Goal: Communication & Community: Answer question/provide support

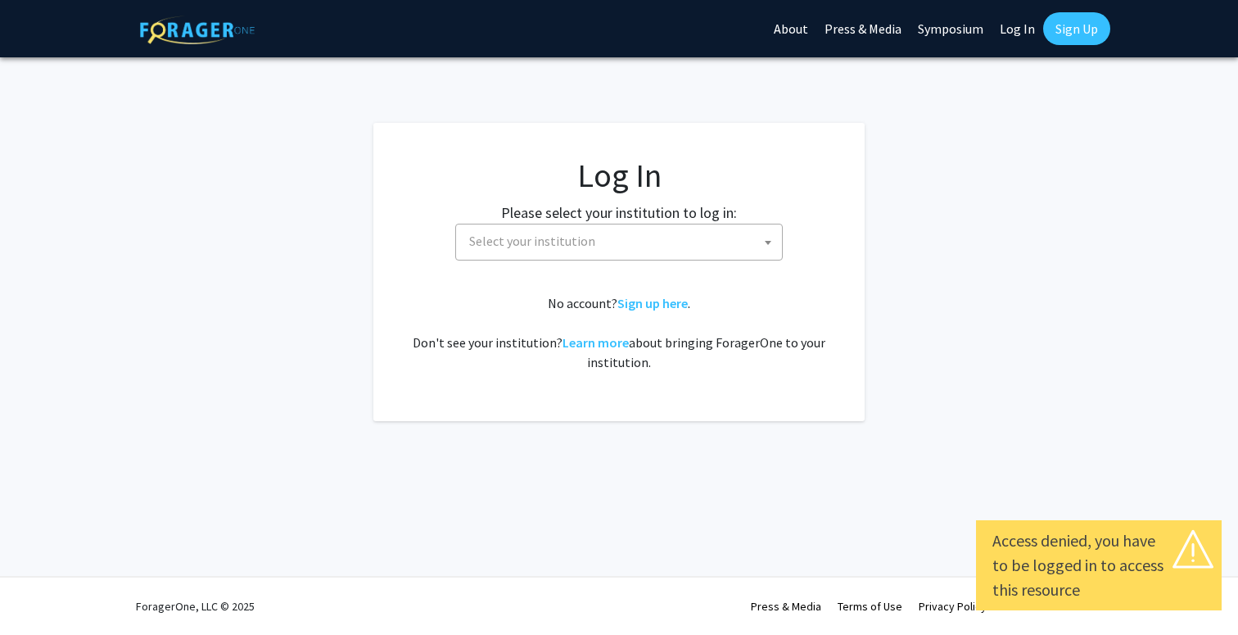
click at [1014, 28] on link "Log In" at bounding box center [1018, 28] width 52 height 57
select select "34"
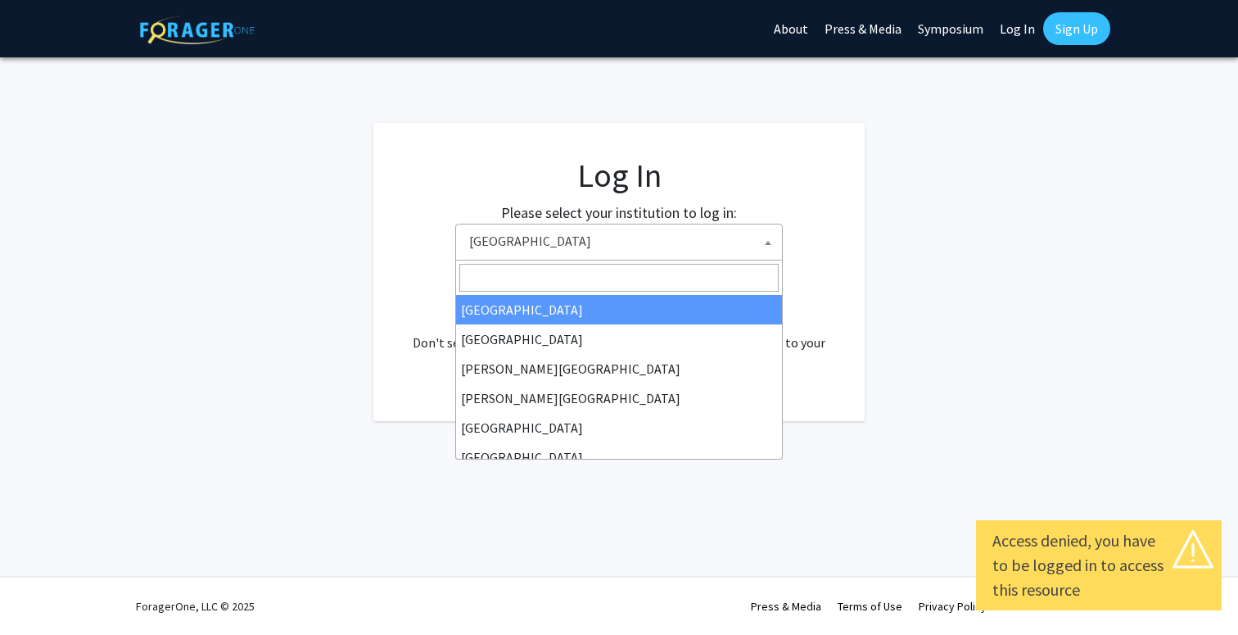
click at [662, 243] on span "[GEOGRAPHIC_DATA]" at bounding box center [622, 241] width 319 height 34
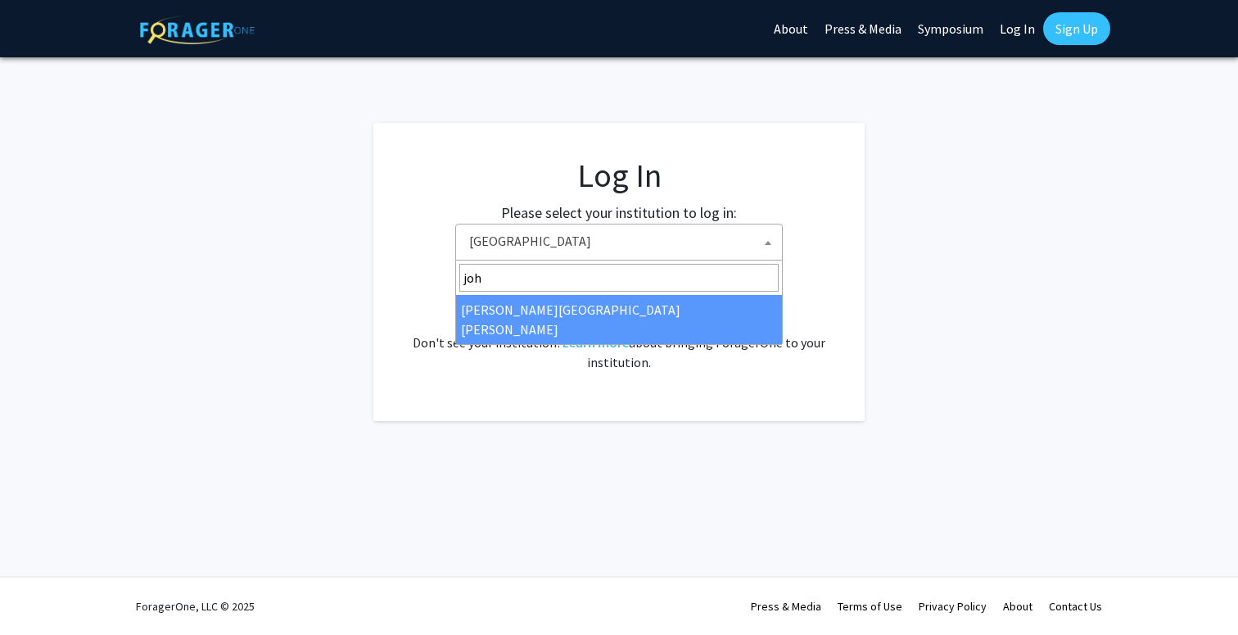
type input "joh"
select select "1"
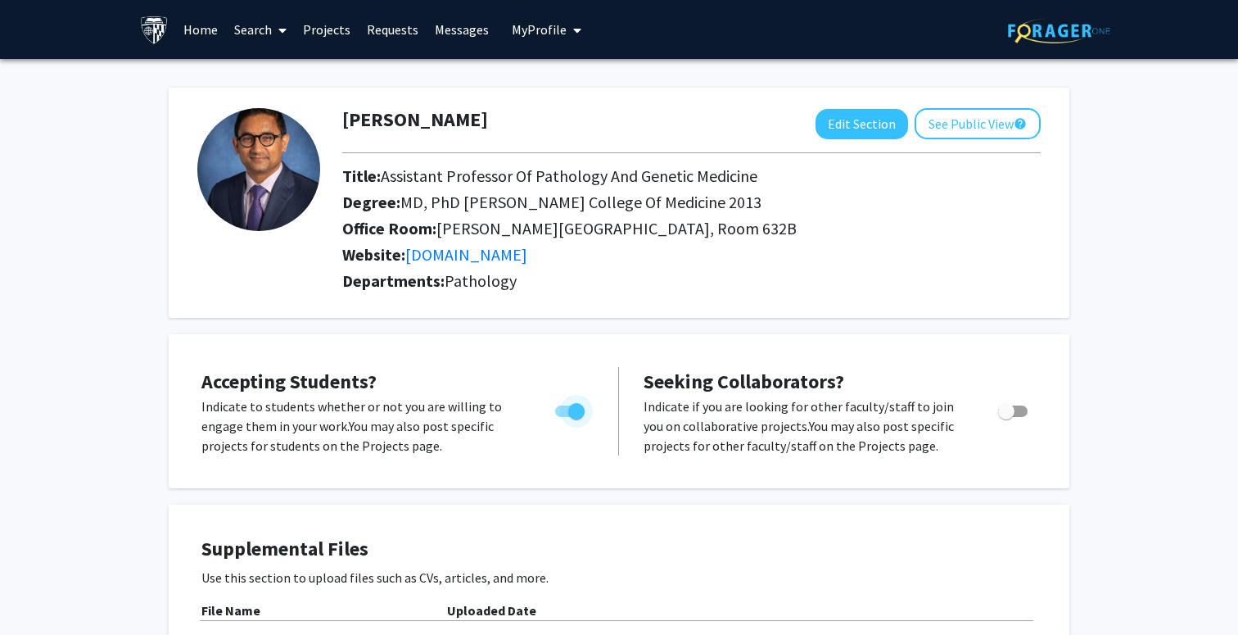
click at [559, 409] on span "Toggle" at bounding box center [569, 410] width 29 height 11
click at [563, 417] on input "Would you like to permit student requests?" at bounding box center [563, 417] width 1 height 1
checkbox input "false"
click at [449, 31] on link "Messages" at bounding box center [462, 29] width 70 height 57
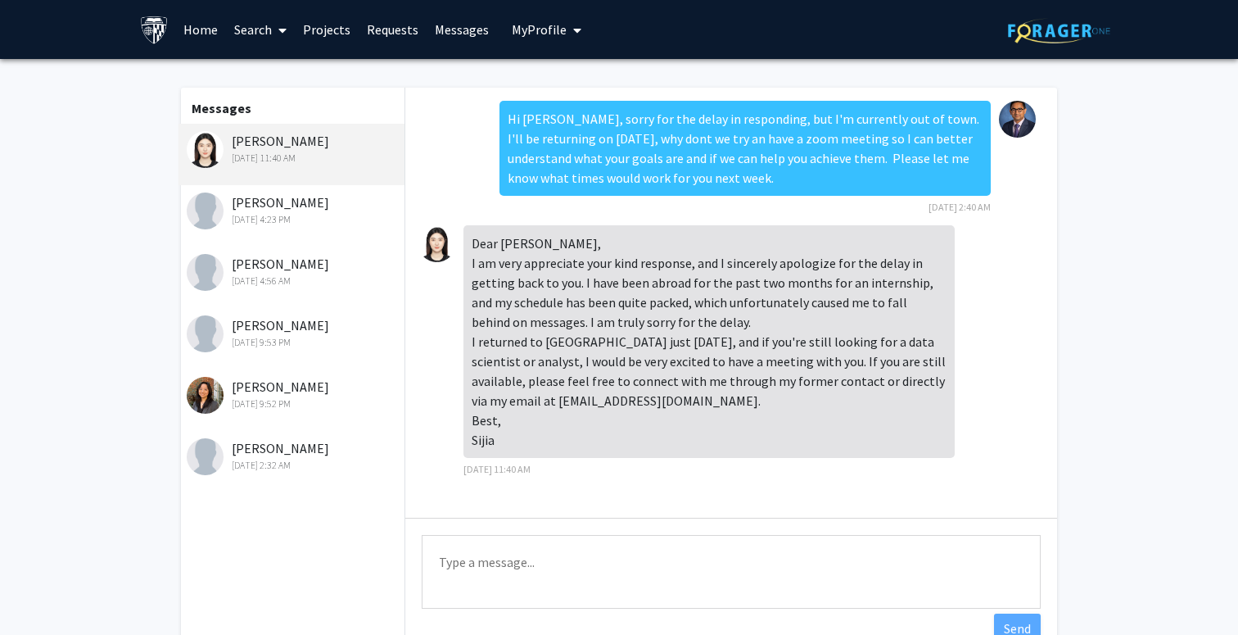
click at [270, 142] on div "[PERSON_NAME] [DATE] 11:40 AM" at bounding box center [294, 148] width 214 height 34
click at [318, 140] on div "[PERSON_NAME] [DATE] 11:40 AM" at bounding box center [294, 148] width 214 height 34
click at [302, 201] on div "[PERSON_NAME] [DATE] 4:23 PM" at bounding box center [294, 209] width 214 height 34
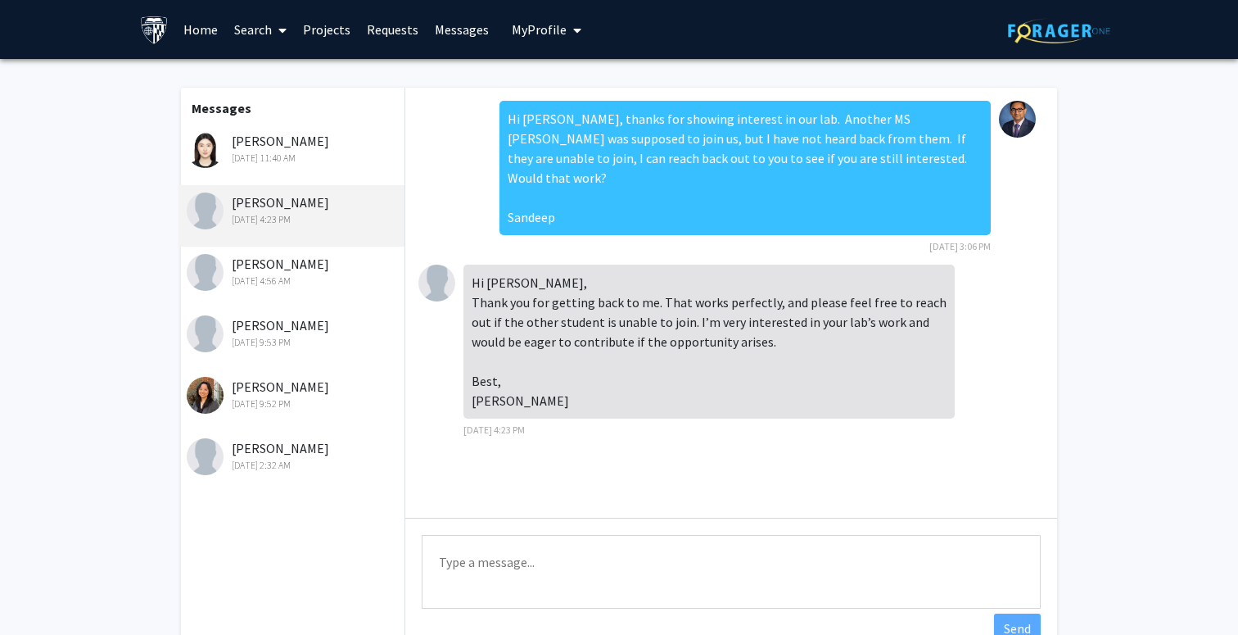
click at [323, 145] on div "[PERSON_NAME] [DATE] 11:40 AM" at bounding box center [294, 148] width 214 height 34
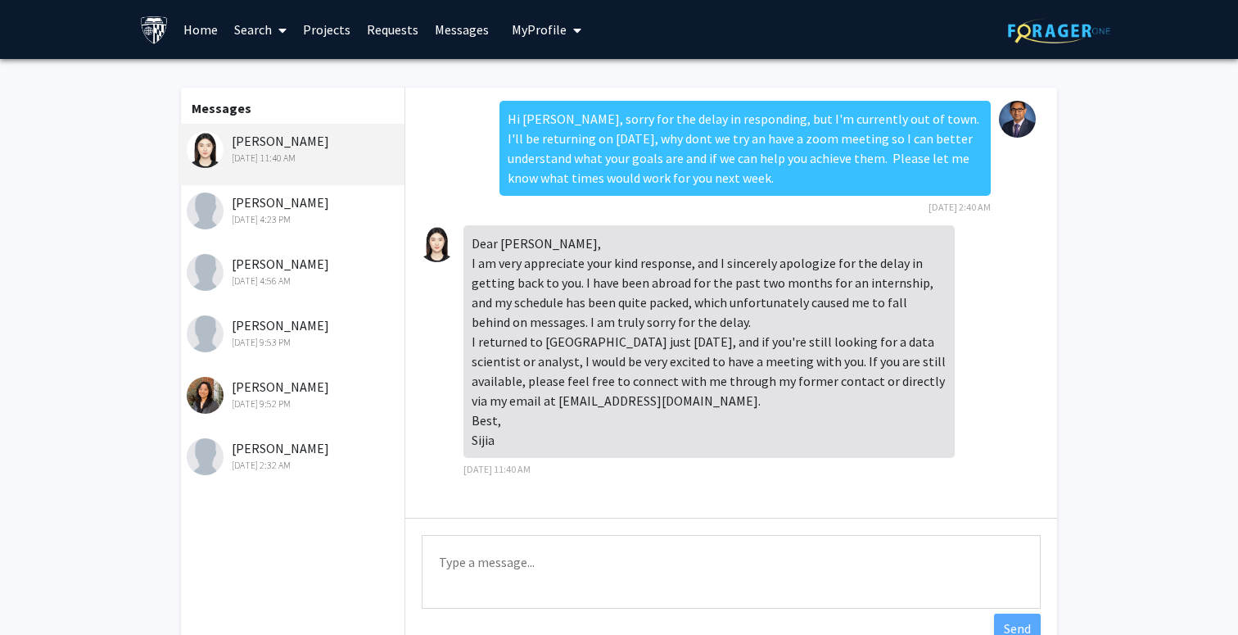
click at [322, 287] on div "Jul 12, 2025 4:56 AM" at bounding box center [294, 281] width 214 height 15
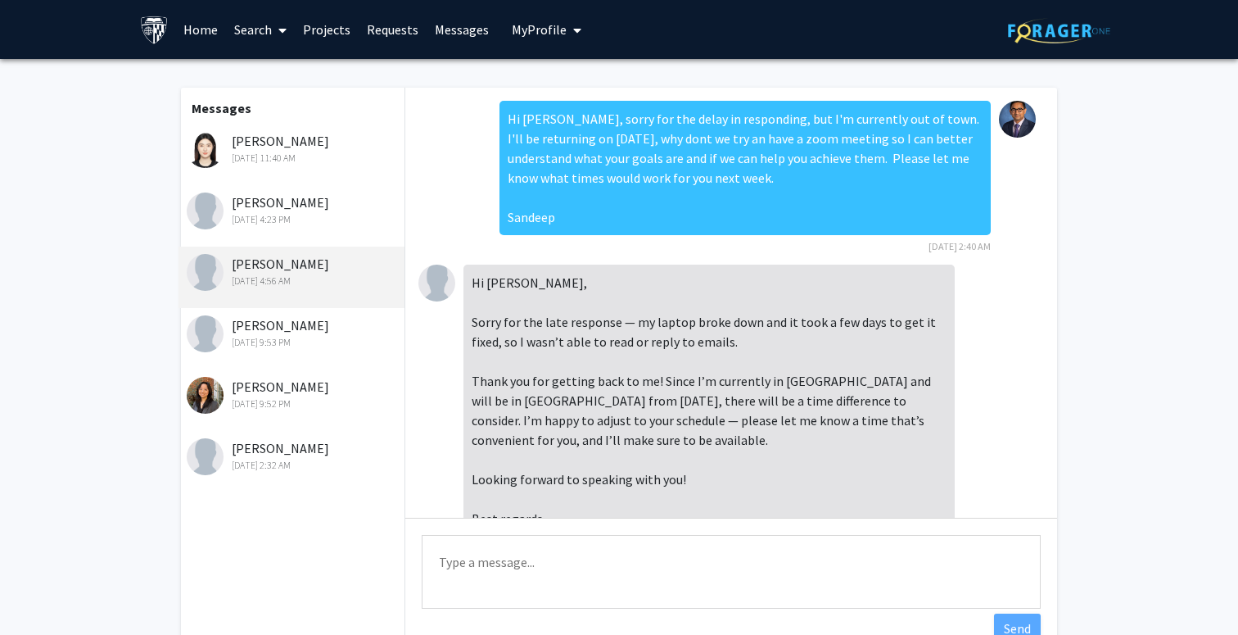
scroll to position [500, 0]
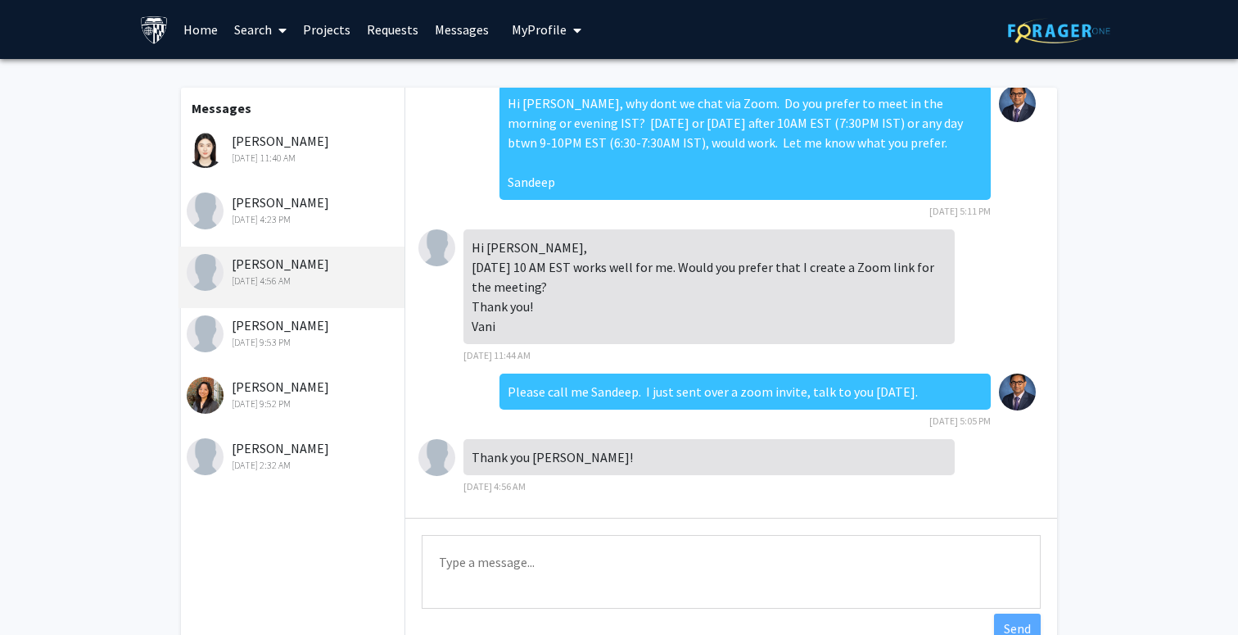
click at [328, 357] on div "Saathvik Chandupatla Jul 9, 2025 9:53 PM" at bounding box center [292, 338] width 226 height 61
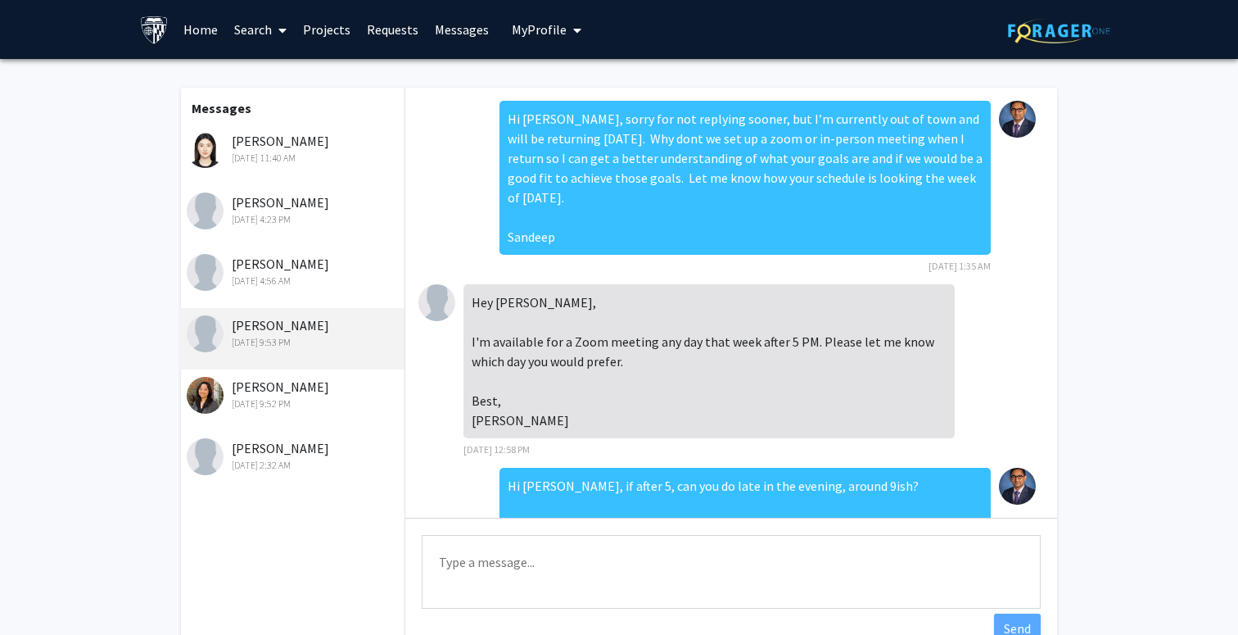
scroll to position [540, 0]
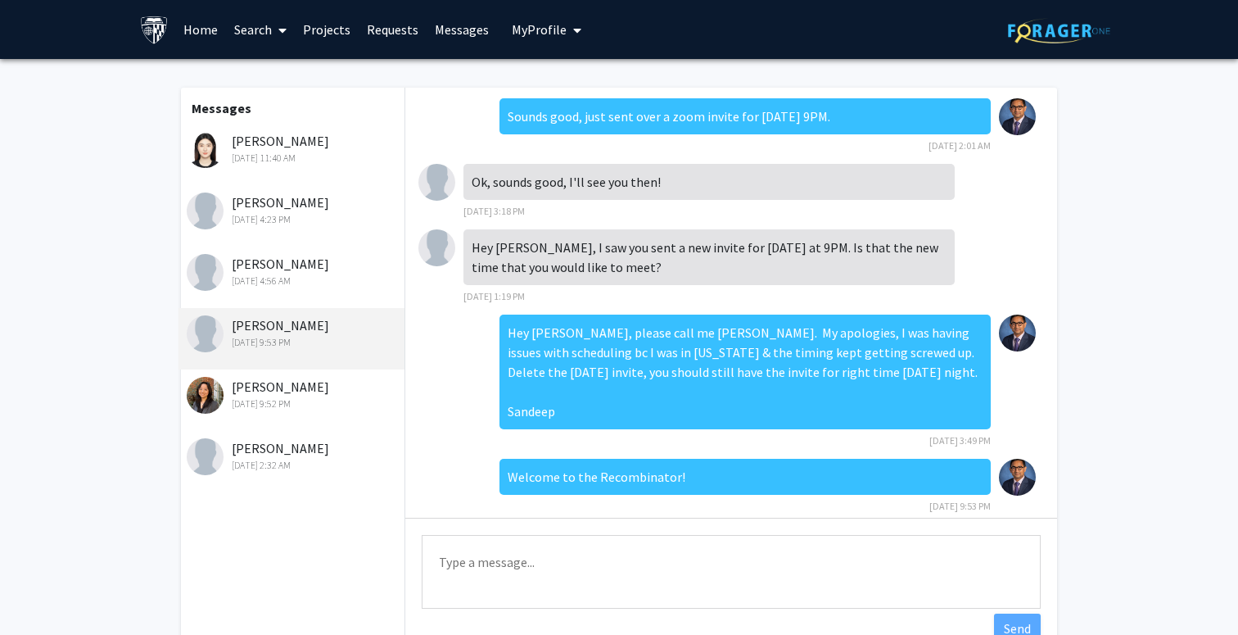
click at [326, 400] on div "Jul 9, 2025 9:52 PM" at bounding box center [294, 403] width 214 height 15
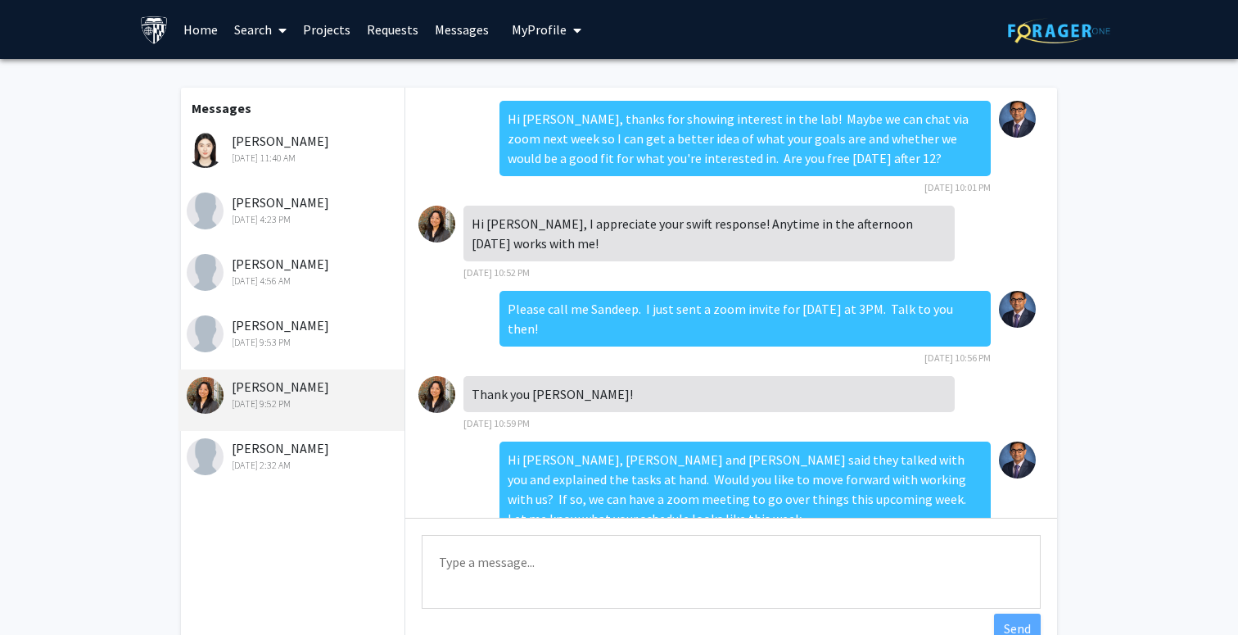
scroll to position [258, 0]
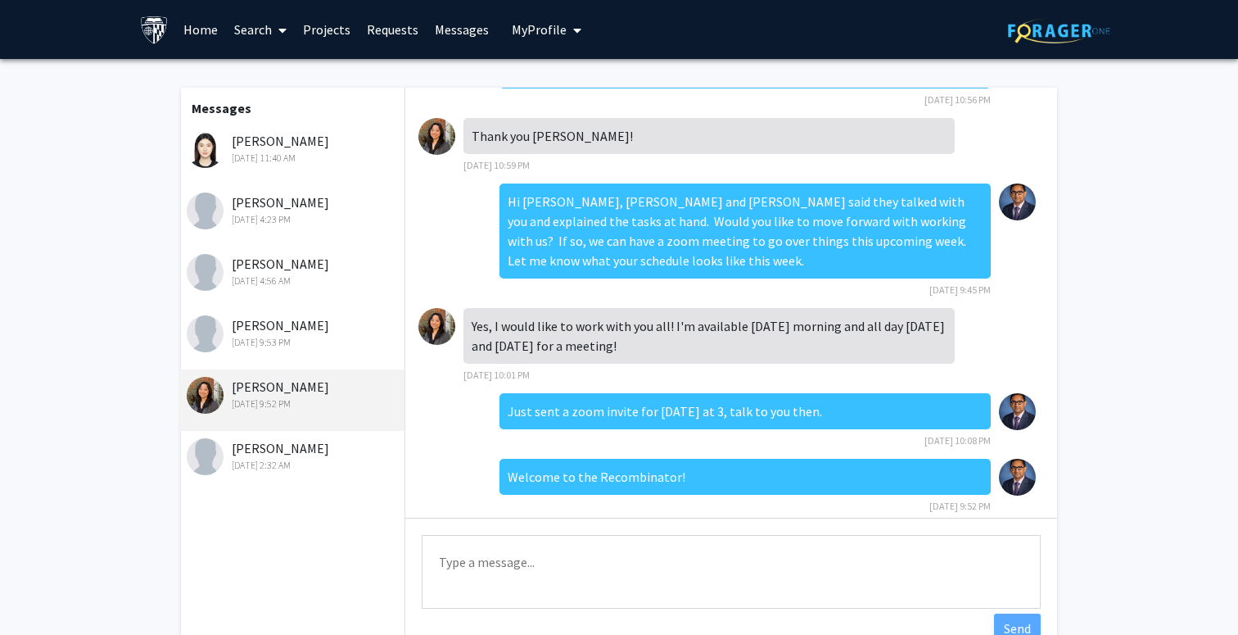
click at [321, 447] on div "Leemu Wesley Jul 3, 2025 2:32 AM" at bounding box center [294, 455] width 214 height 34
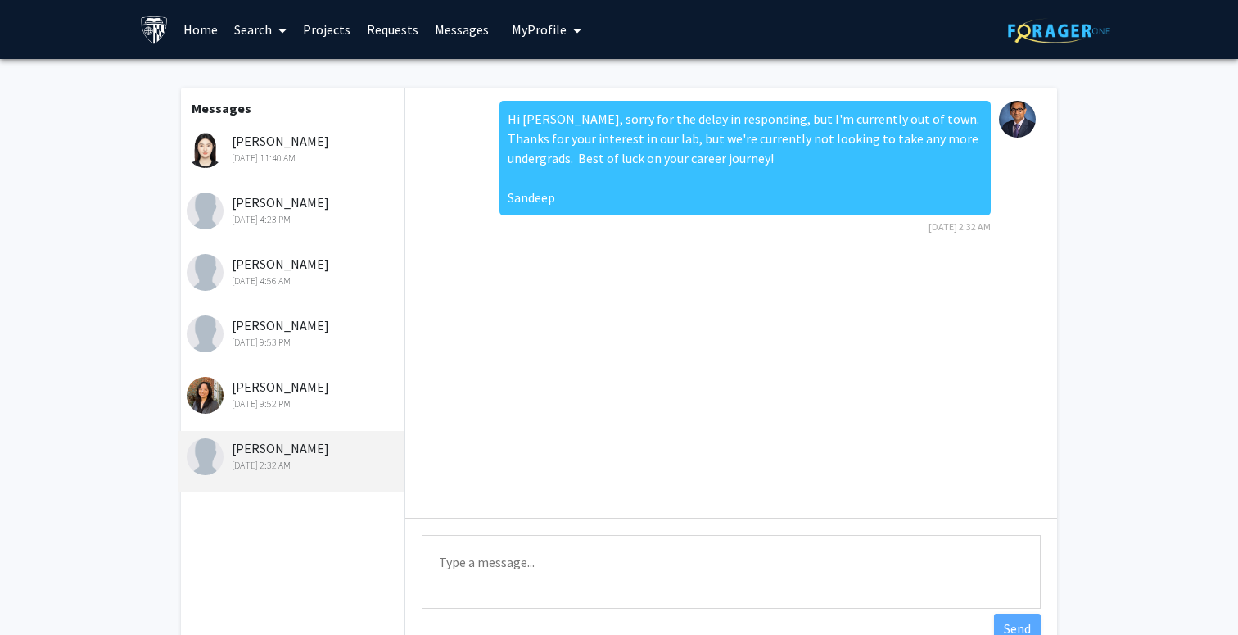
click at [328, 165] on div "Sijia Qian Aug 27, 2025 11:40 AM" at bounding box center [292, 154] width 226 height 61
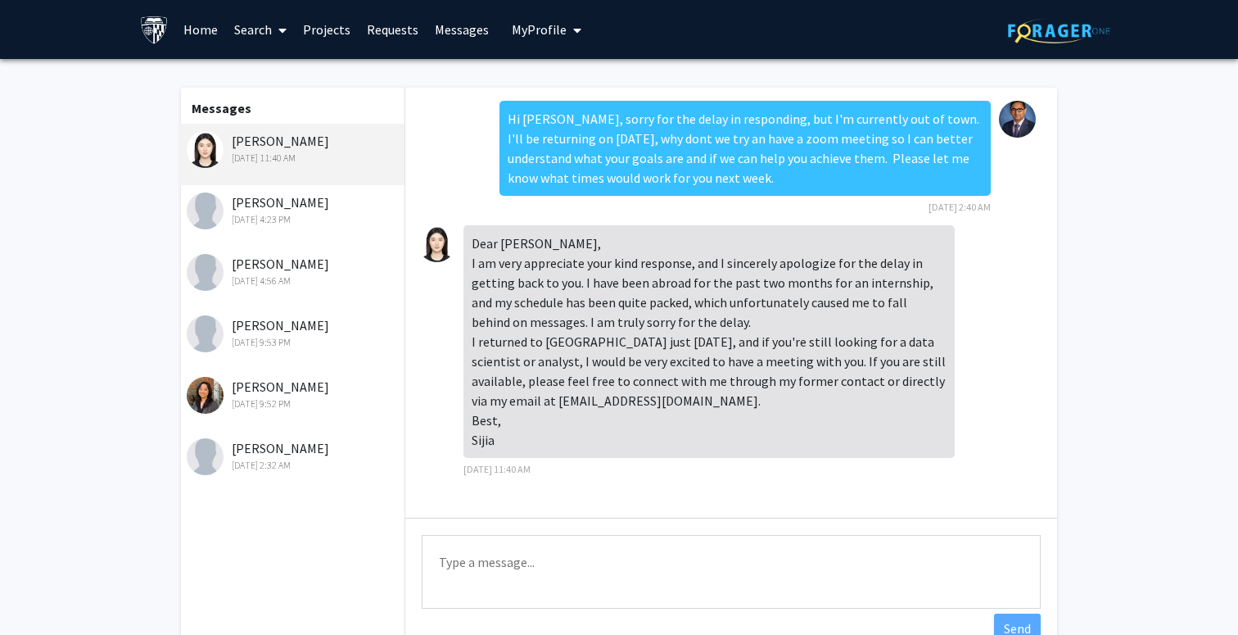
click at [382, 29] on link "Requests" at bounding box center [393, 29] width 68 height 57
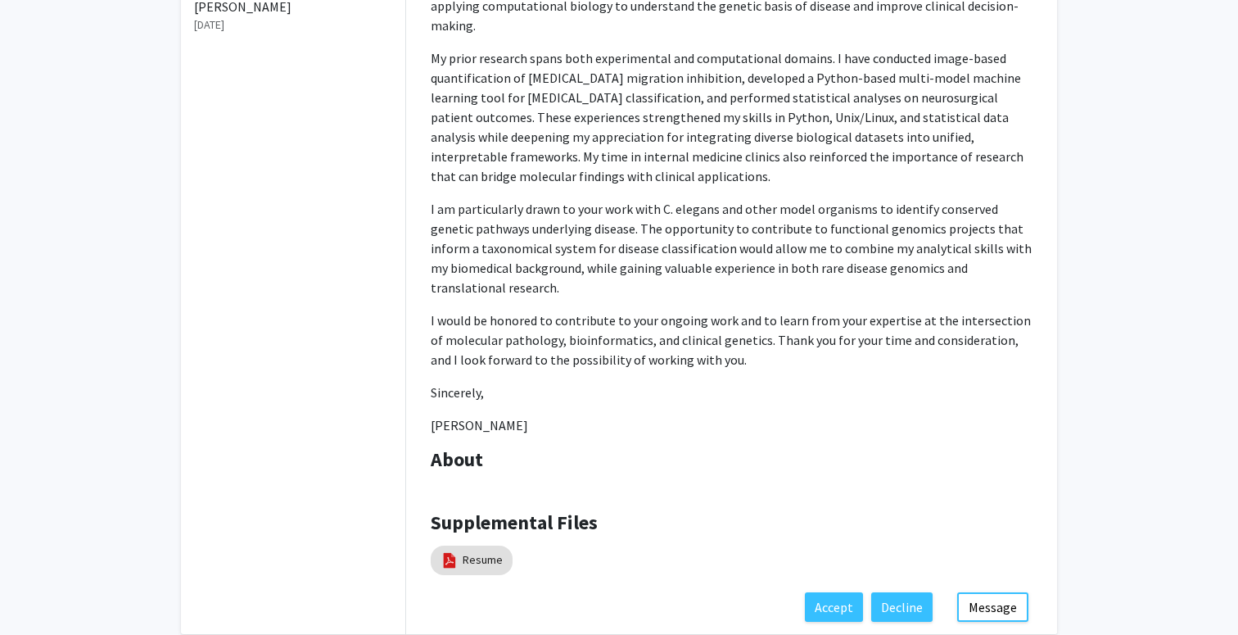
scroll to position [418, 0]
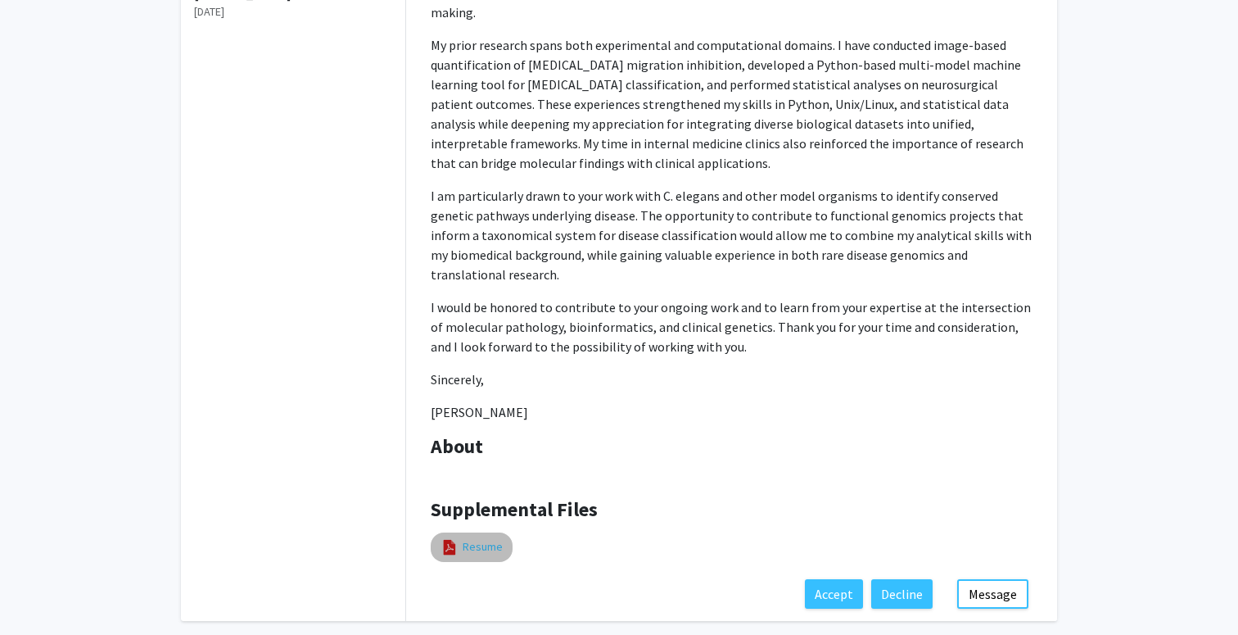
click at [494, 538] on link "Resume" at bounding box center [483, 546] width 40 height 17
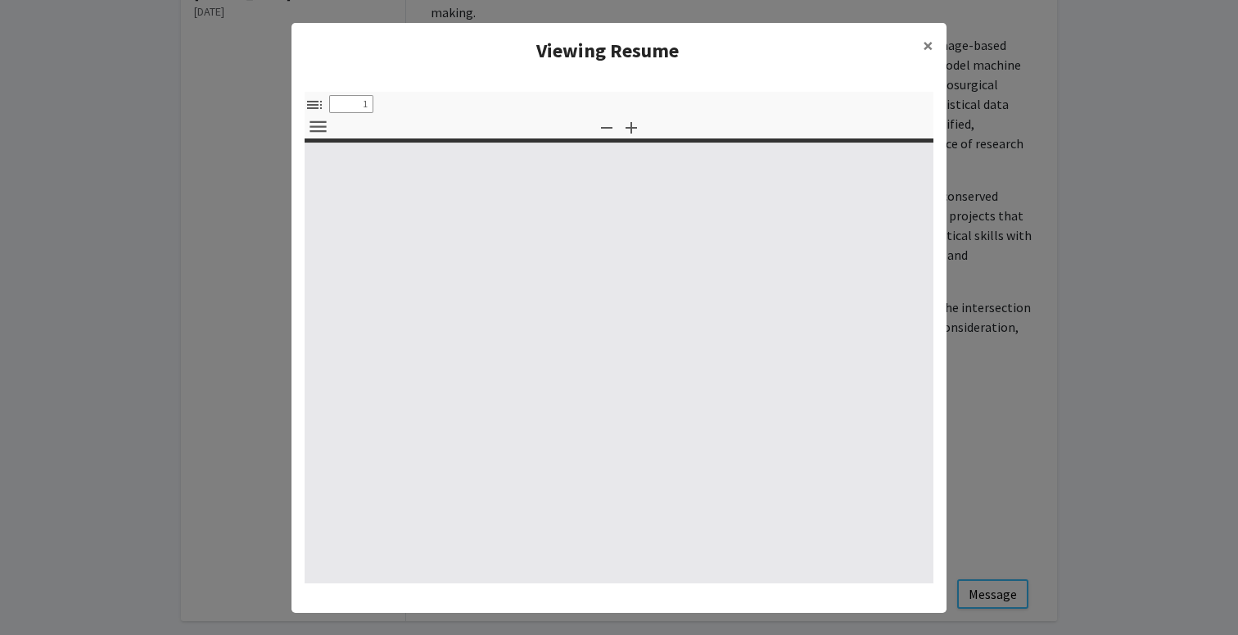
select select "custom"
type input "0"
select select "custom"
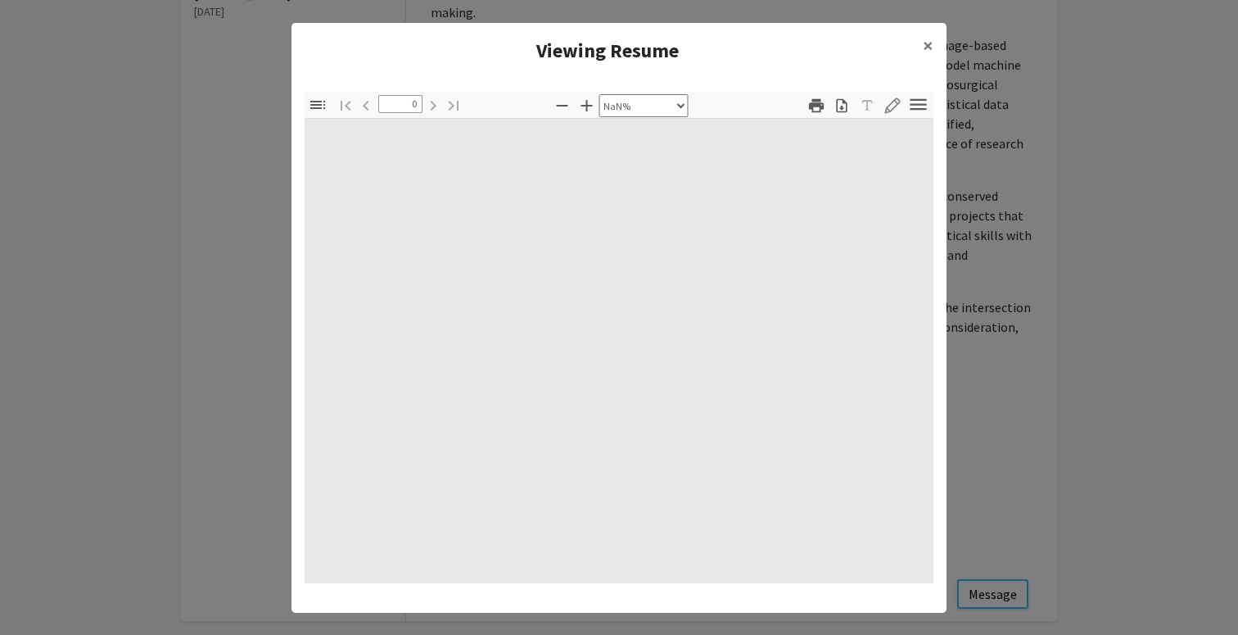
type input "1"
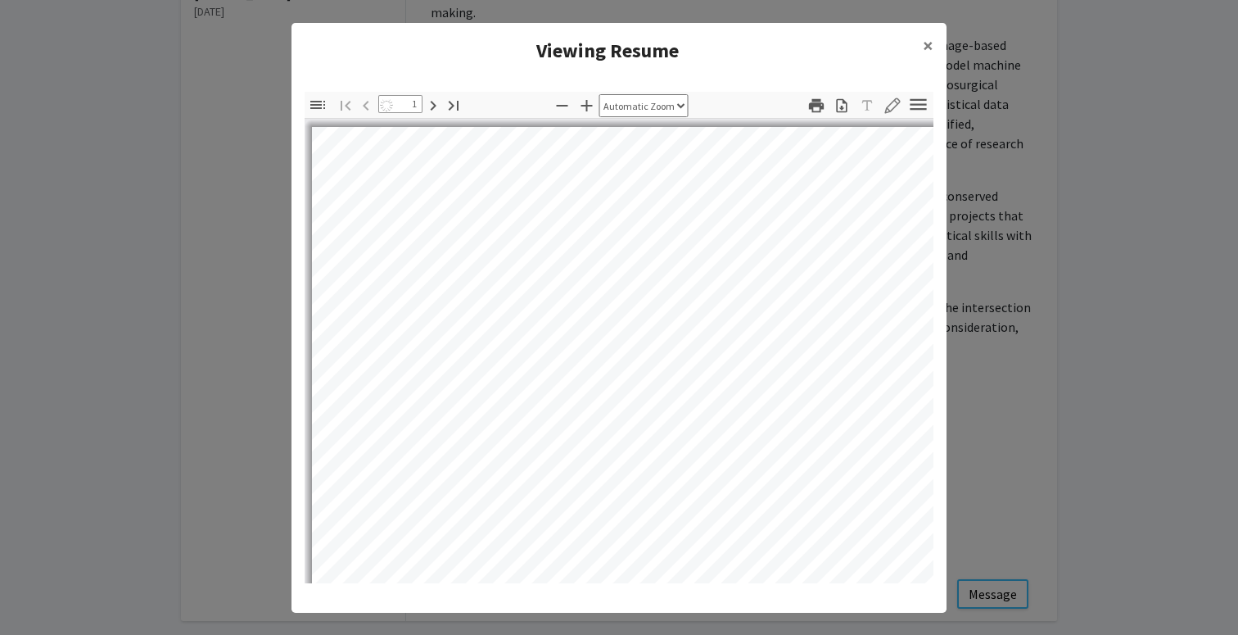
select select "auto"
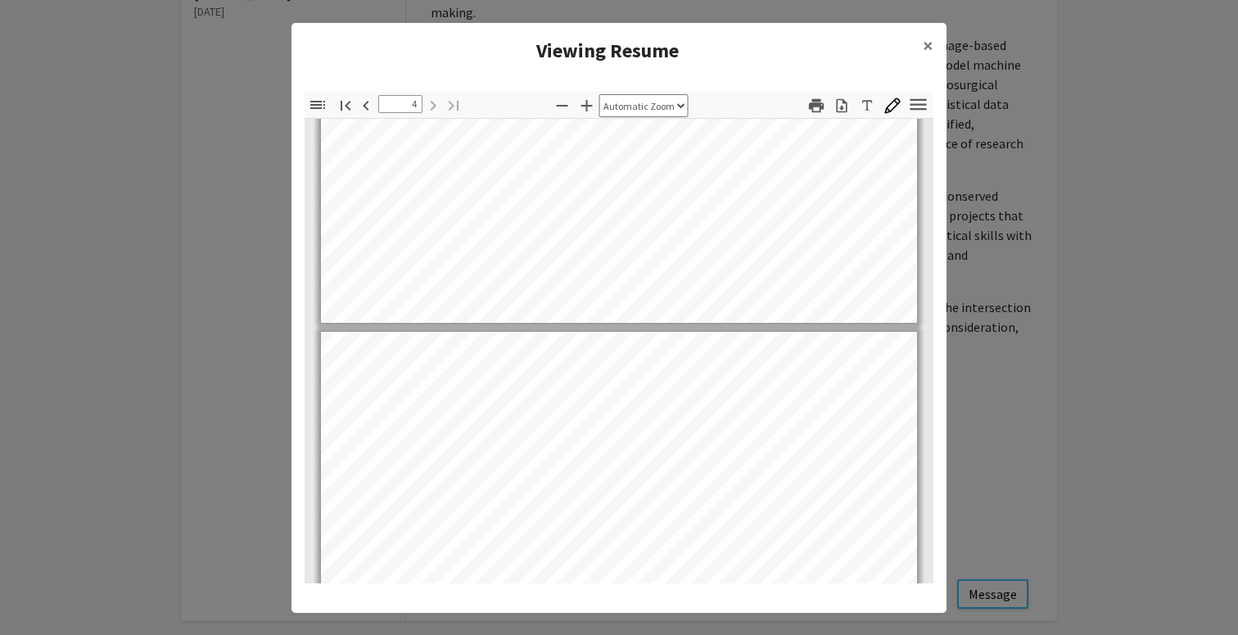
scroll to position [2378, 0]
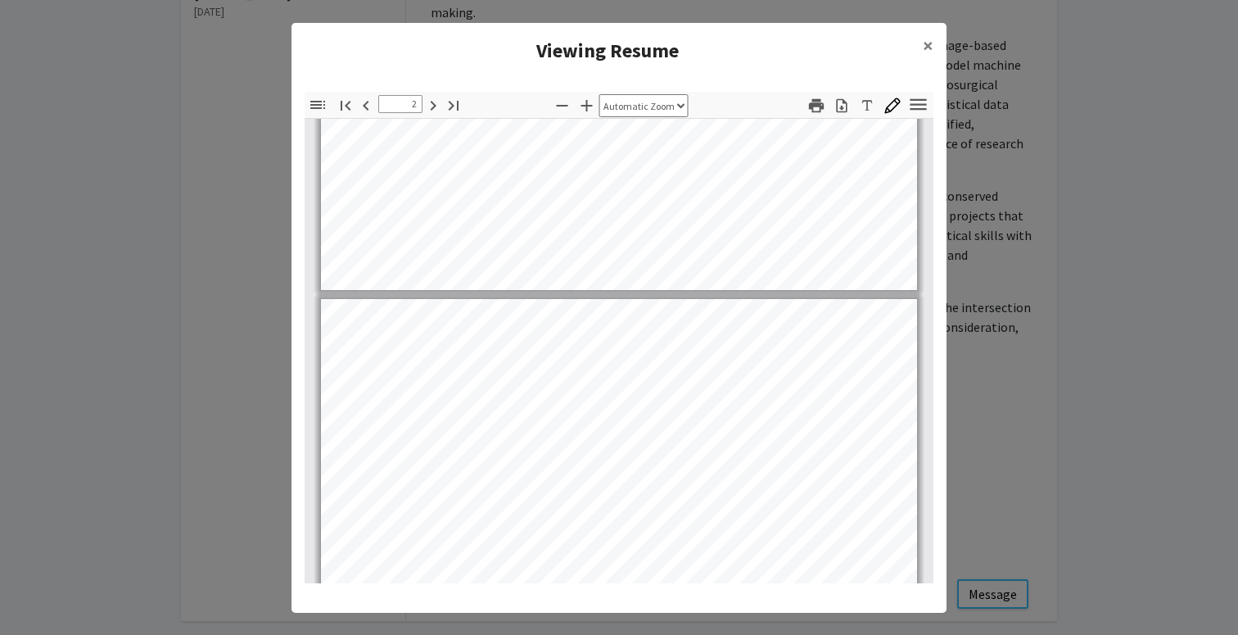
type input "1"
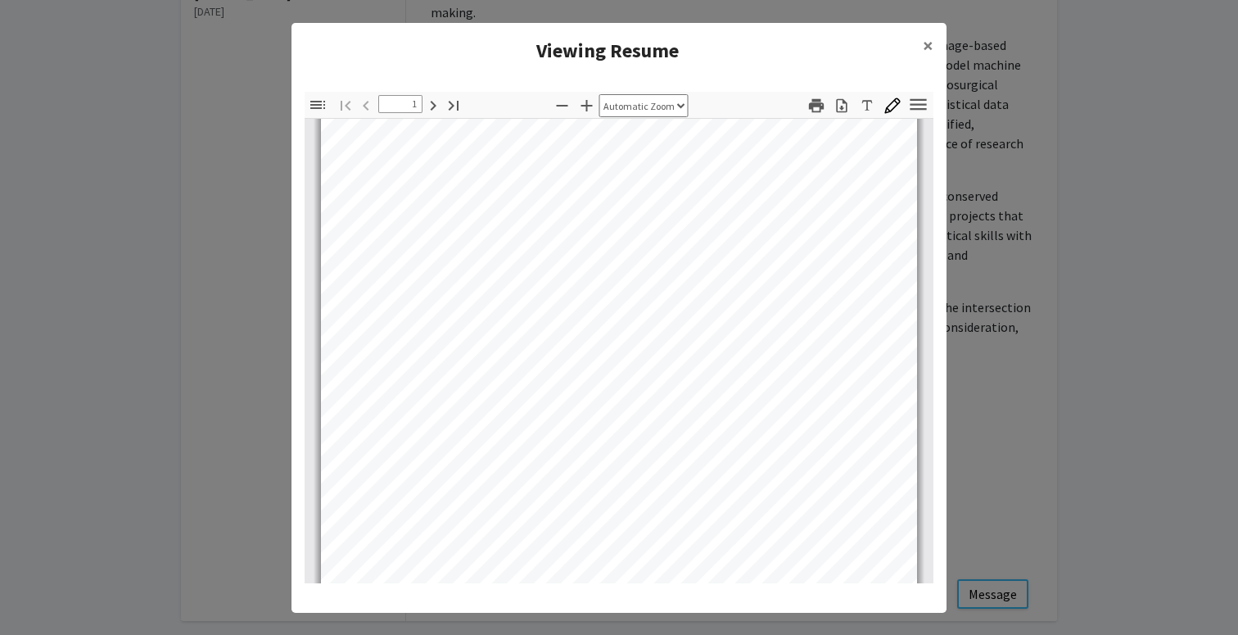
scroll to position [0, 0]
click at [919, 110] on icon "button" at bounding box center [918, 104] width 22 height 22
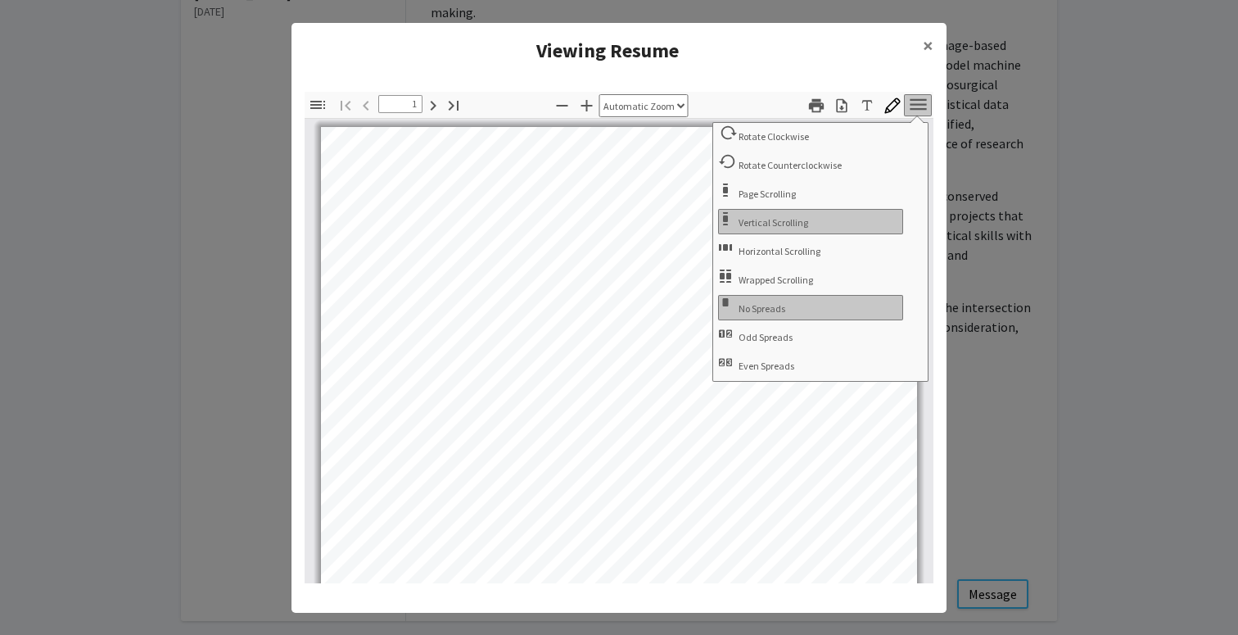
click at [919, 110] on icon "button" at bounding box center [918, 104] width 22 height 22
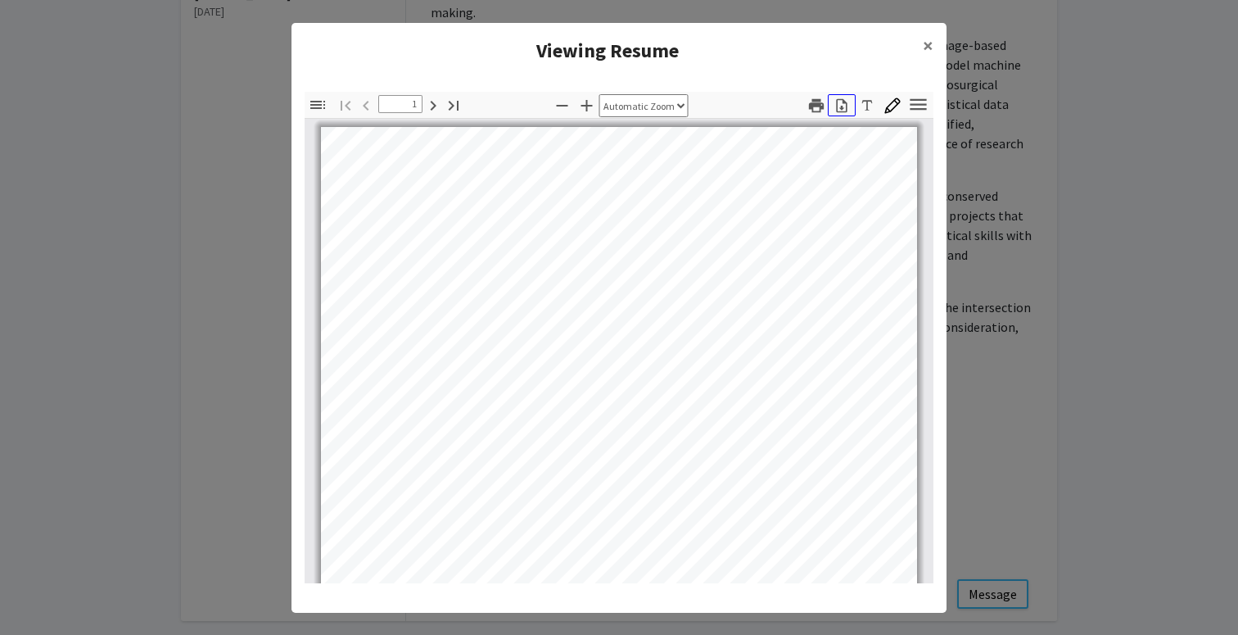
click at [841, 106] on icon "button" at bounding box center [841, 105] width 11 height 14
click at [923, 41] on span "×" at bounding box center [928, 45] width 11 height 25
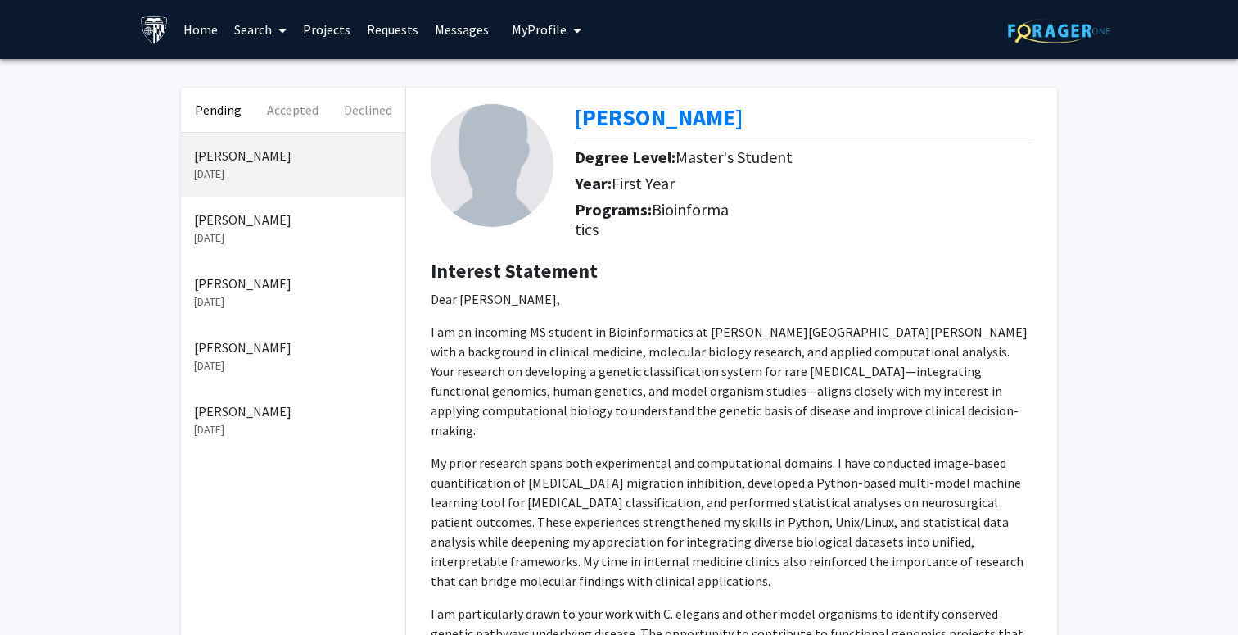
click at [271, 231] on p "Jul 2, 2025" at bounding box center [293, 237] width 198 height 17
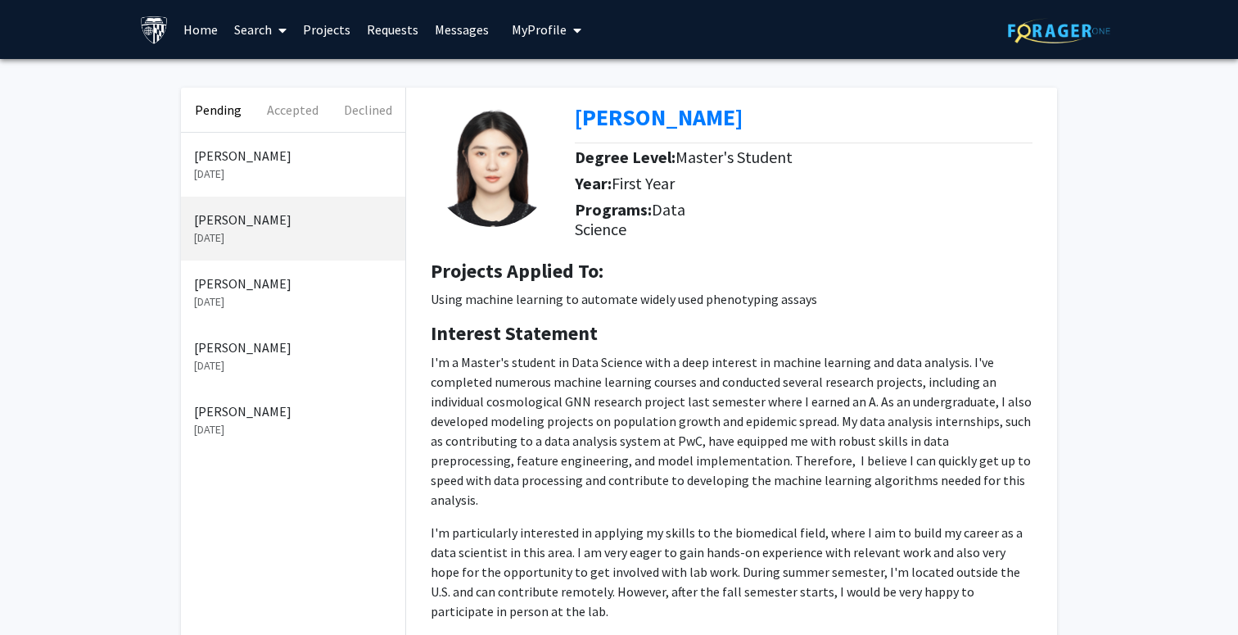
click at [388, 29] on link "Requests" at bounding box center [393, 29] width 68 height 57
click at [474, 34] on link "Messages" at bounding box center [462, 29] width 70 height 57
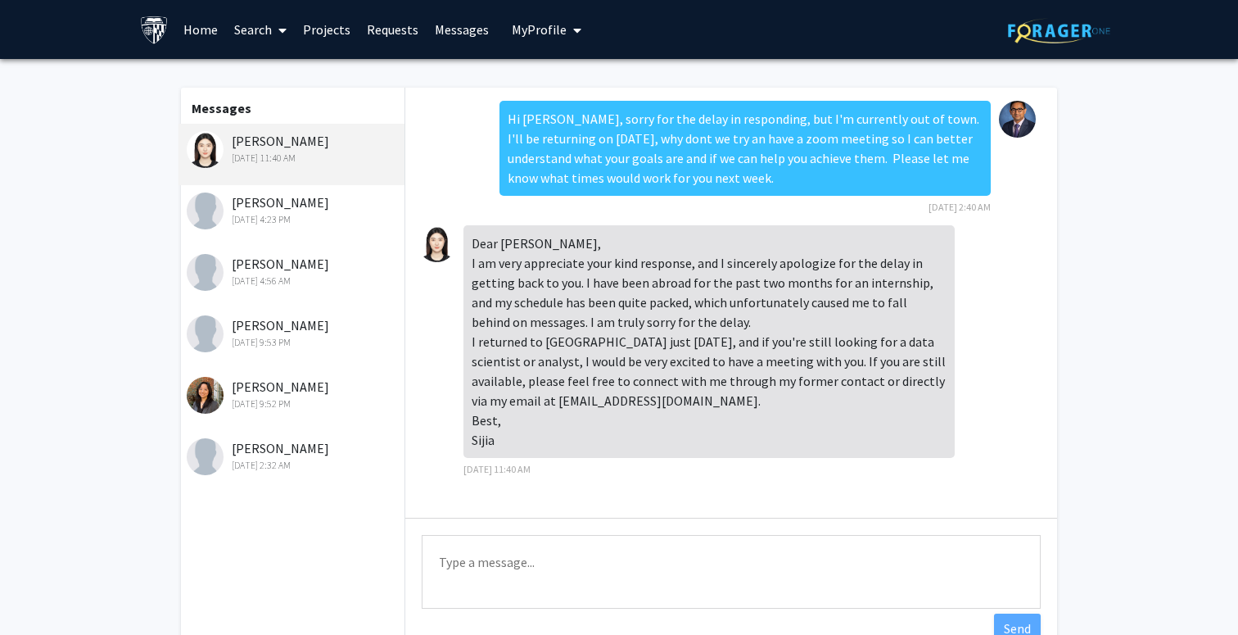
click at [521, 567] on textarea "Type a message" at bounding box center [731, 572] width 619 height 74
type textarea "Hi Sijia,"
click at [388, 36] on link "Requests" at bounding box center [393, 29] width 68 height 57
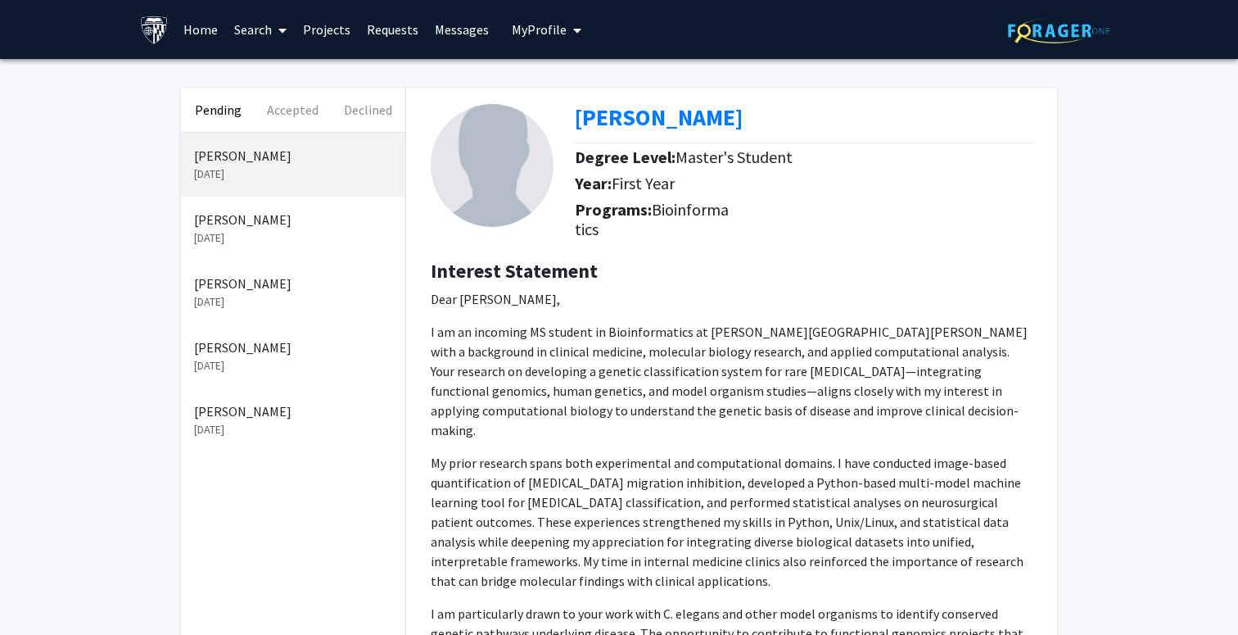
click at [283, 212] on p "Sijia Qian" at bounding box center [293, 220] width 198 height 20
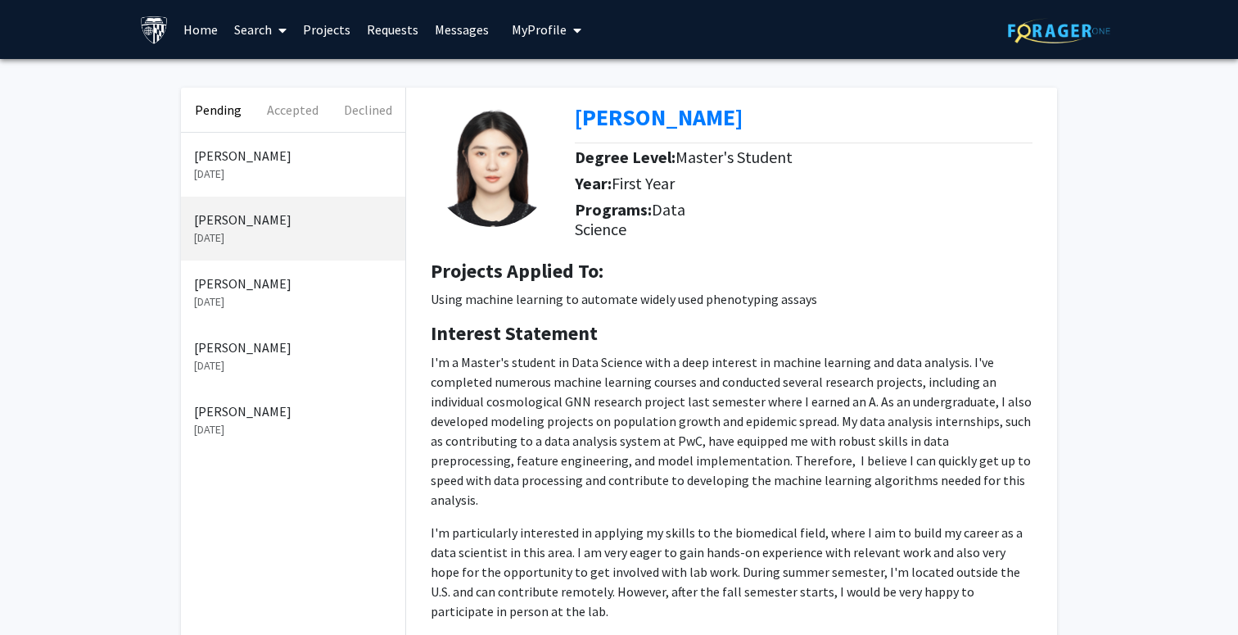
click at [451, 30] on link "Messages" at bounding box center [462, 29] width 70 height 57
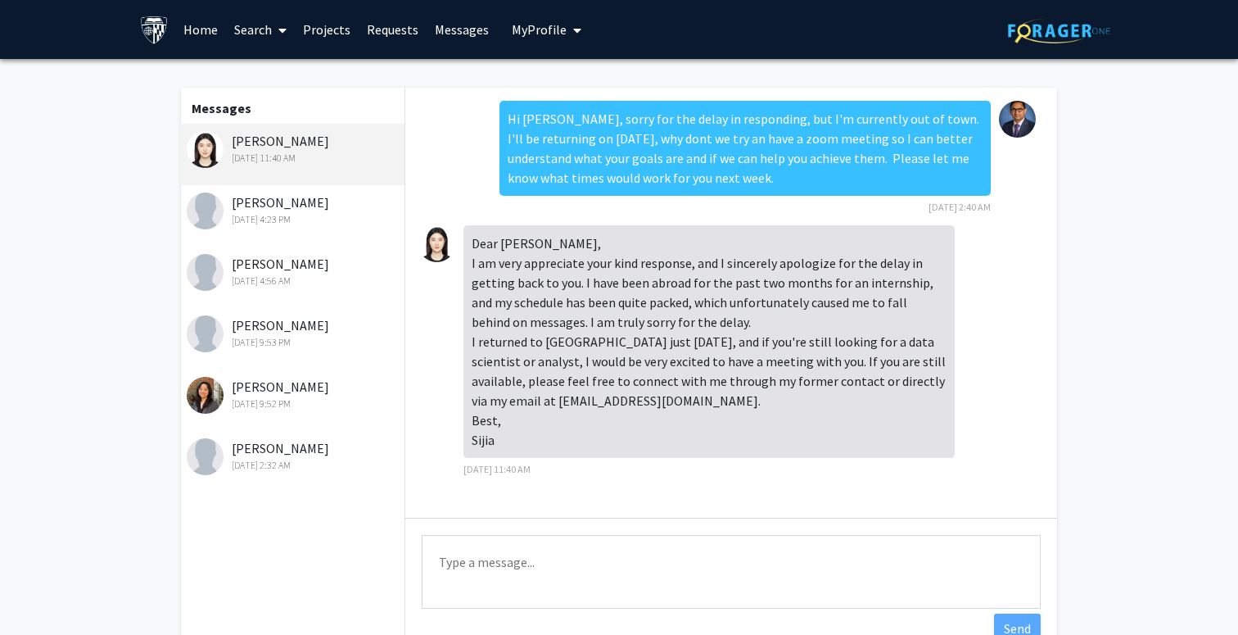
click at [477, 558] on textarea "Type a message" at bounding box center [731, 572] width 619 height 74
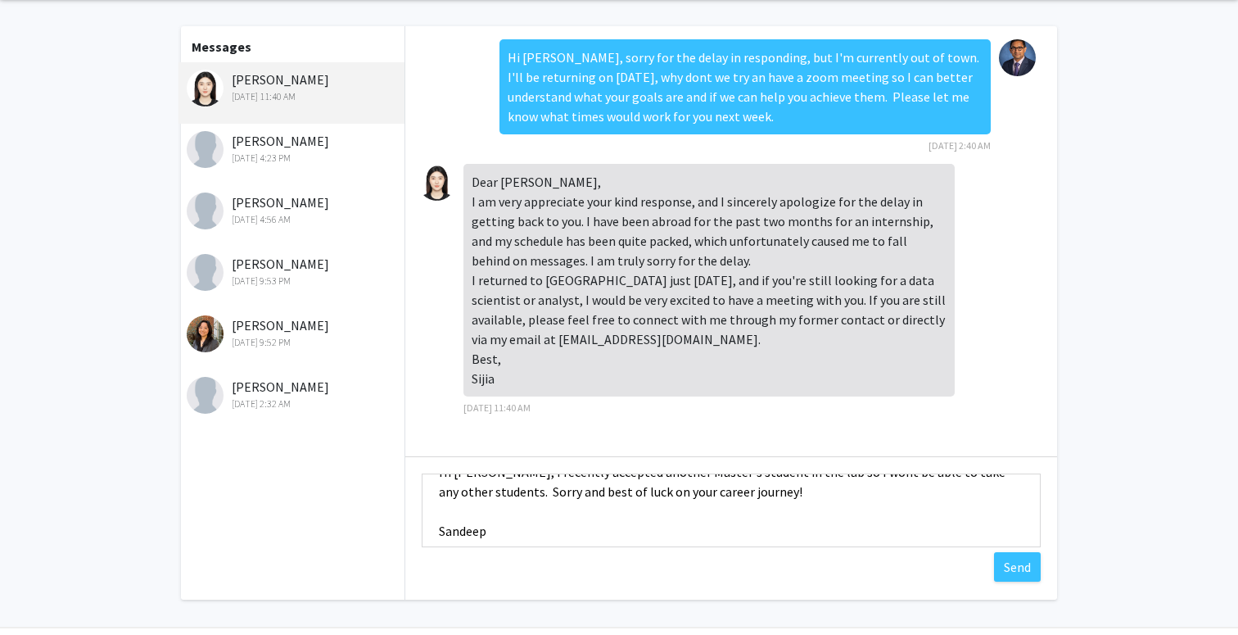
scroll to position [29, 0]
click at [910, 521] on textarea "Hi Sijia, I recently accepted another Master's student in the lab so I wont be …" at bounding box center [731, 510] width 619 height 74
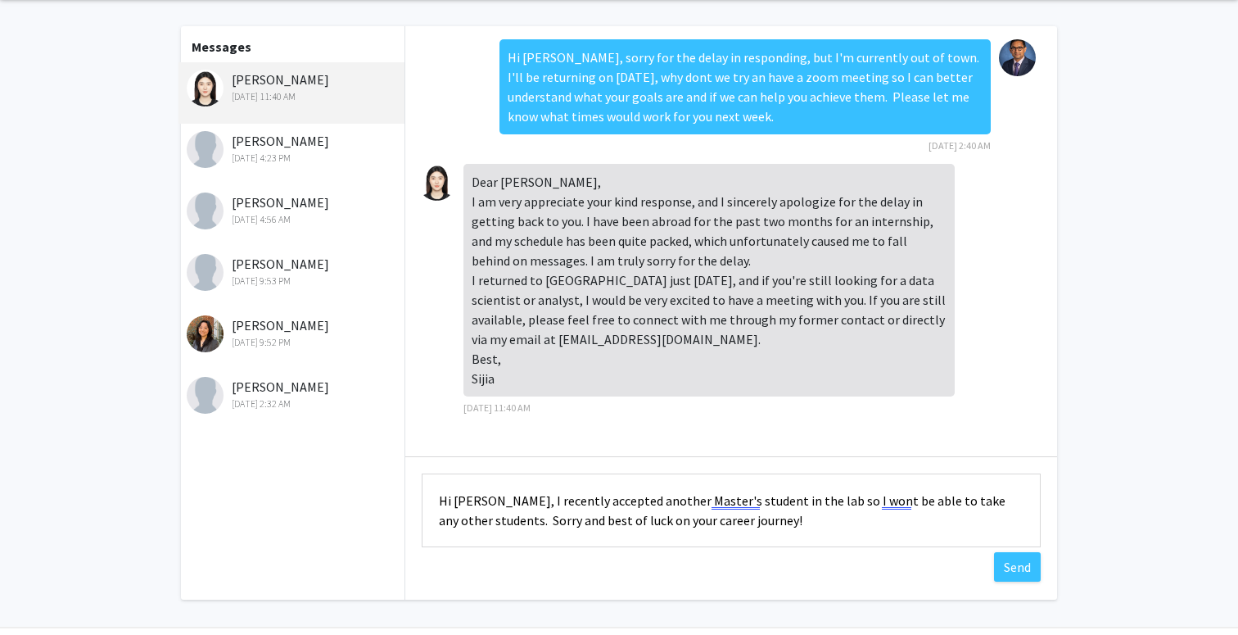
scroll to position [0, 0]
type textarea "Hi Sijia, I recently accepted another Master's student in the lab so I wont be …"
click at [1007, 573] on button "Send" at bounding box center [1017, 566] width 47 height 29
